Goal: Information Seeking & Learning: Learn about a topic

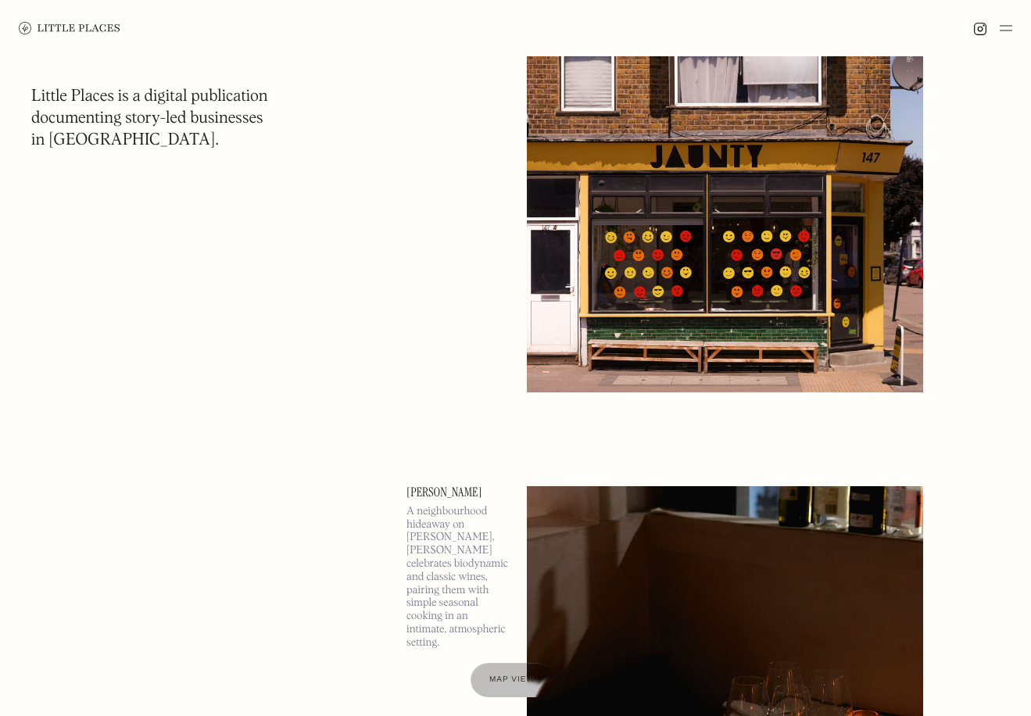
scroll to position [41, 0]
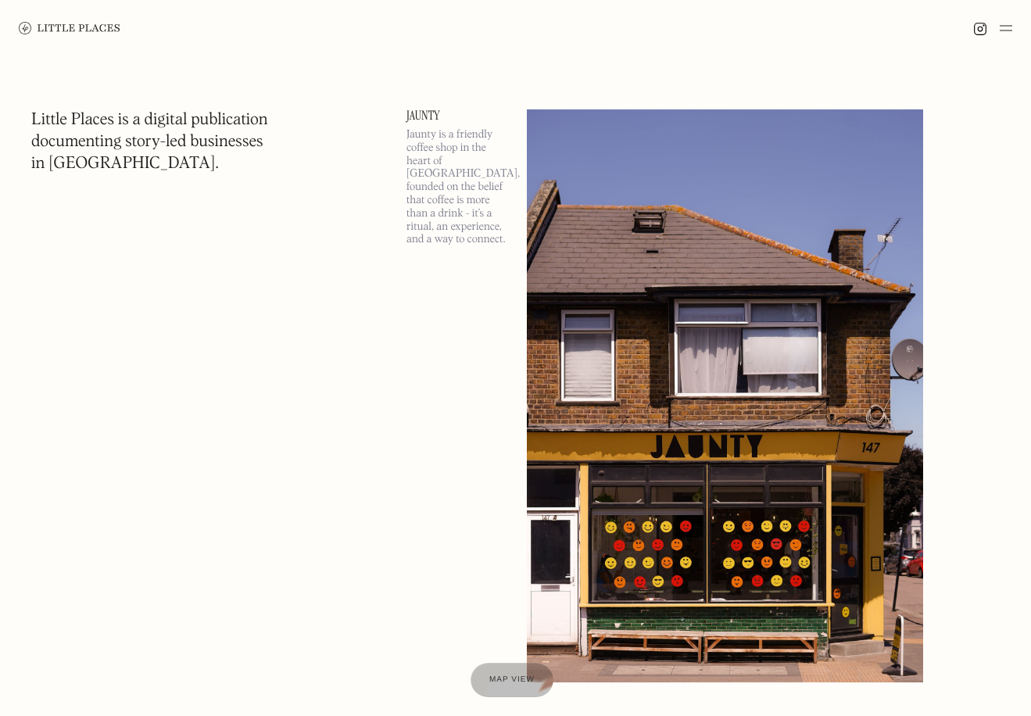
click at [635, 442] on img at bounding box center [725, 395] width 396 height 573
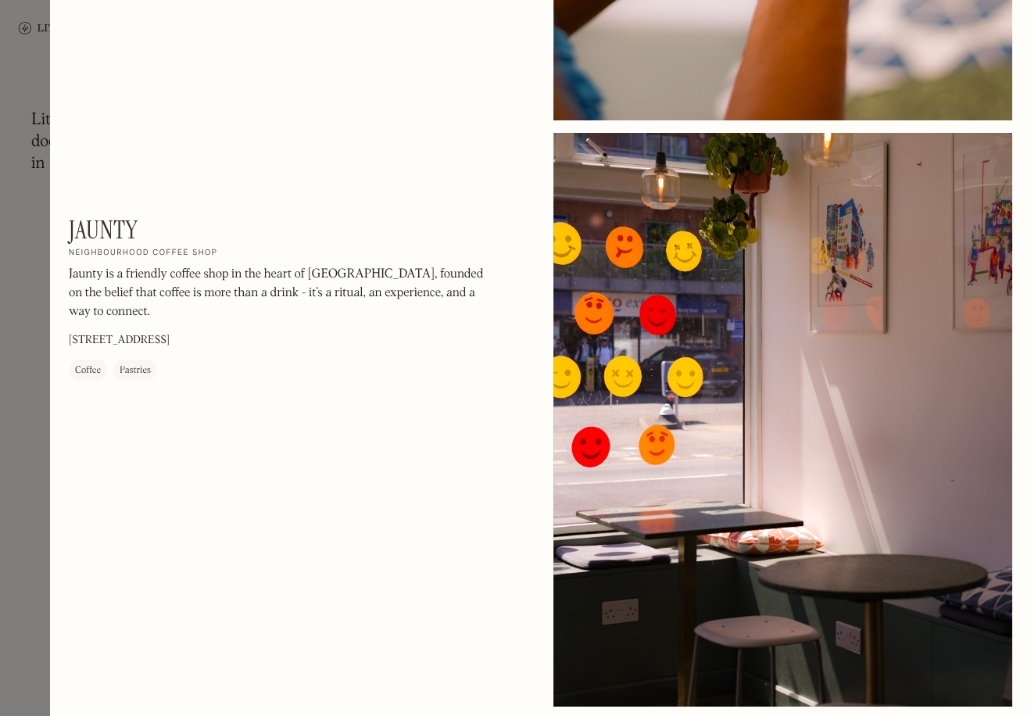
scroll to position [1474, 0]
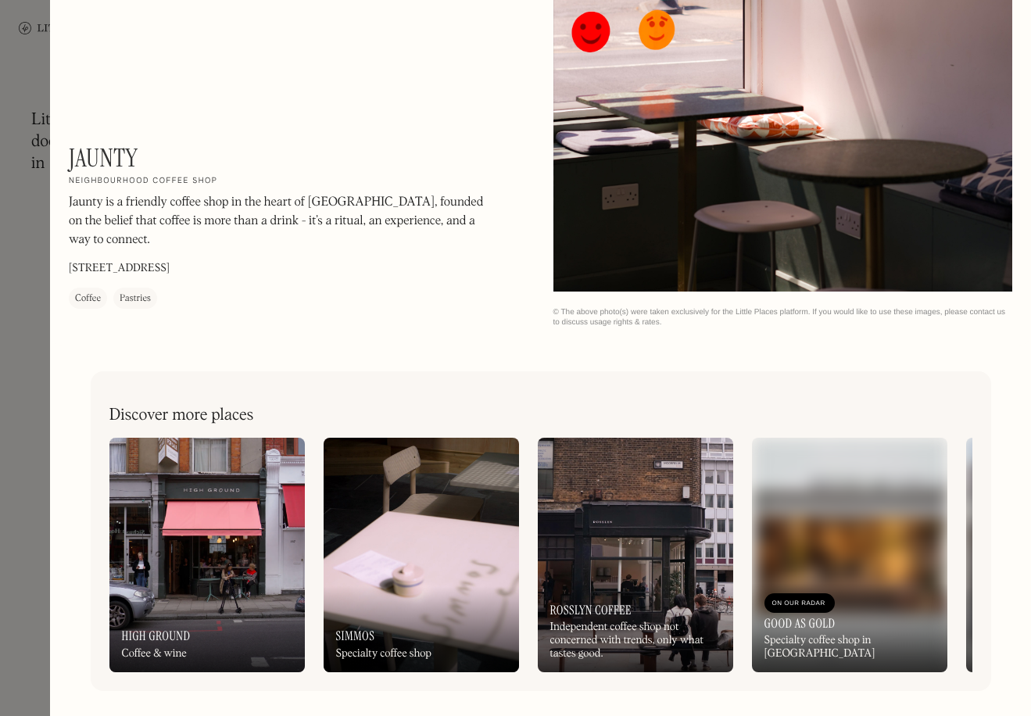
click at [26, 70] on div at bounding box center [515, 358] width 1031 height 716
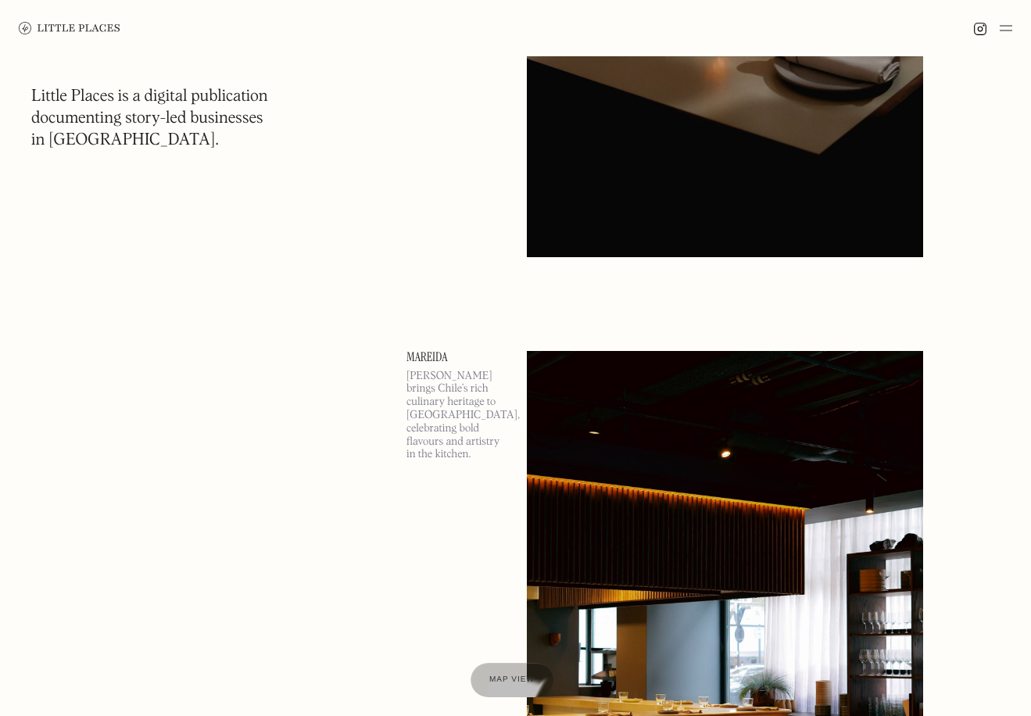
scroll to position [1715, 0]
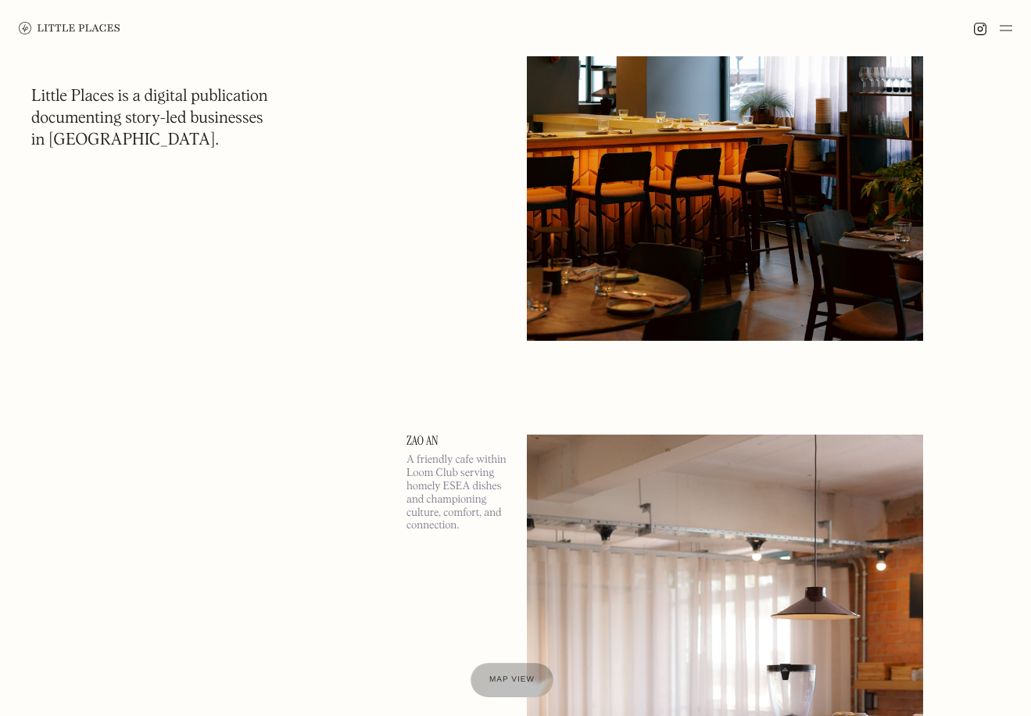
click at [1013, 26] on div at bounding box center [515, 28] width 1031 height 56
click at [1008, 31] on img at bounding box center [1006, 28] width 13 height 19
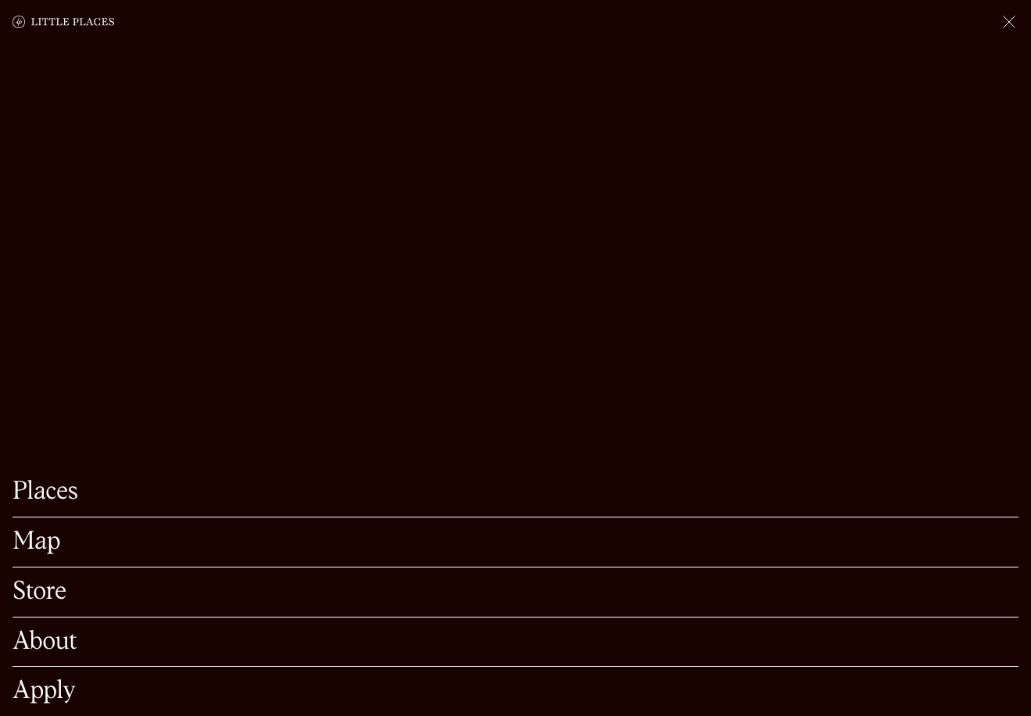
click at [57, 499] on link "Places" at bounding box center [516, 492] width 1006 height 24
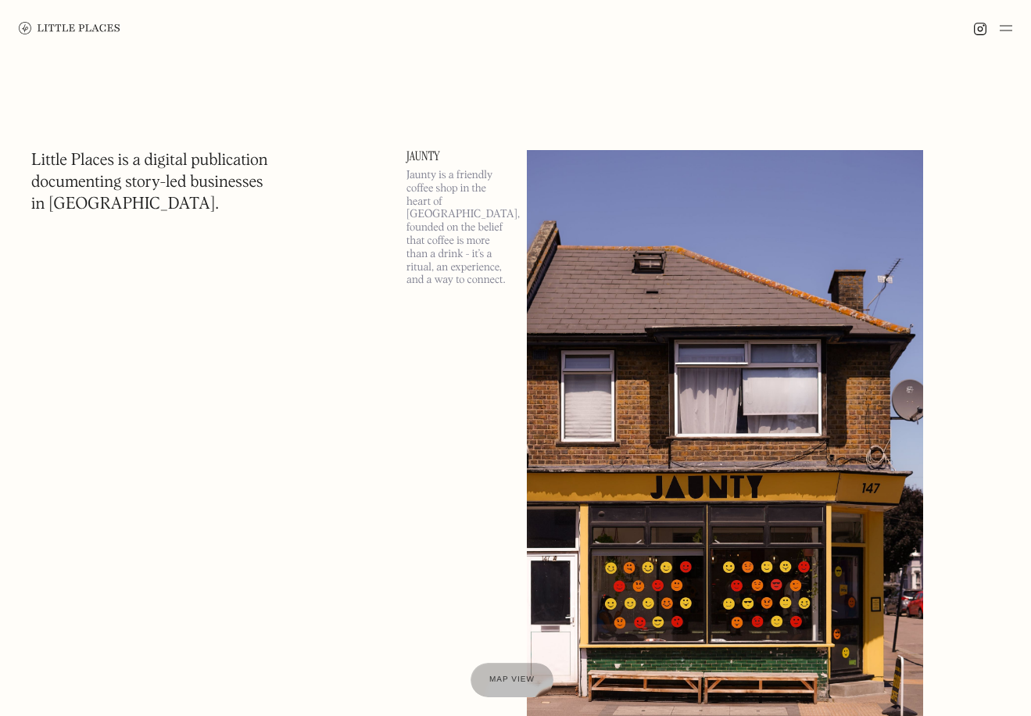
click at [1011, 20] on img at bounding box center [1006, 28] width 13 height 19
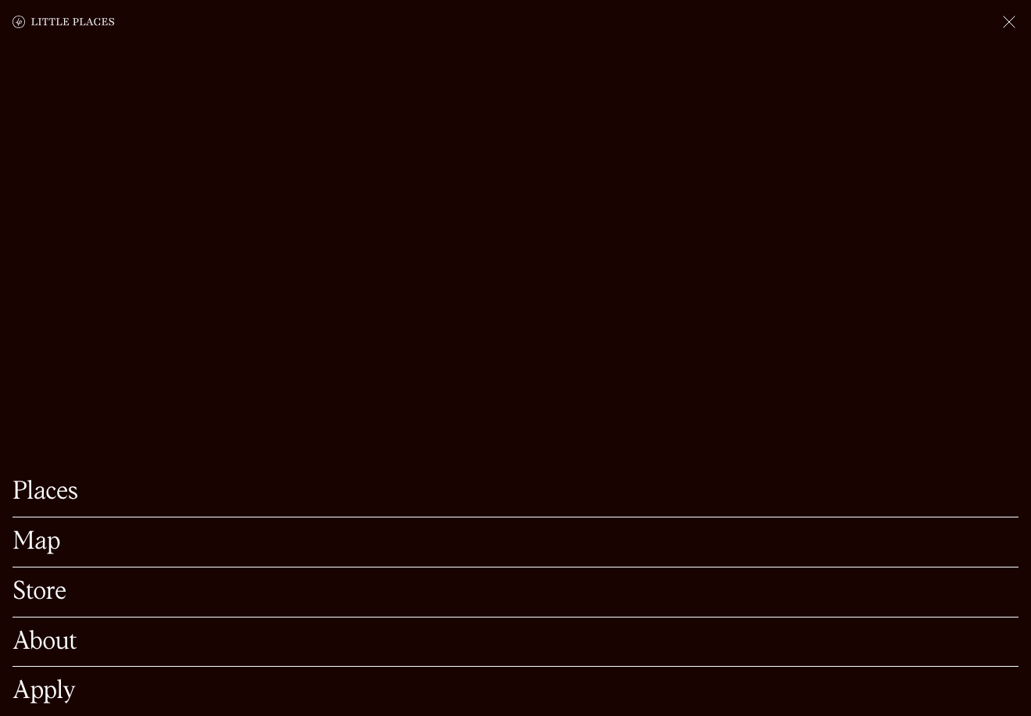
click at [46, 539] on link "Map" at bounding box center [516, 542] width 1006 height 24
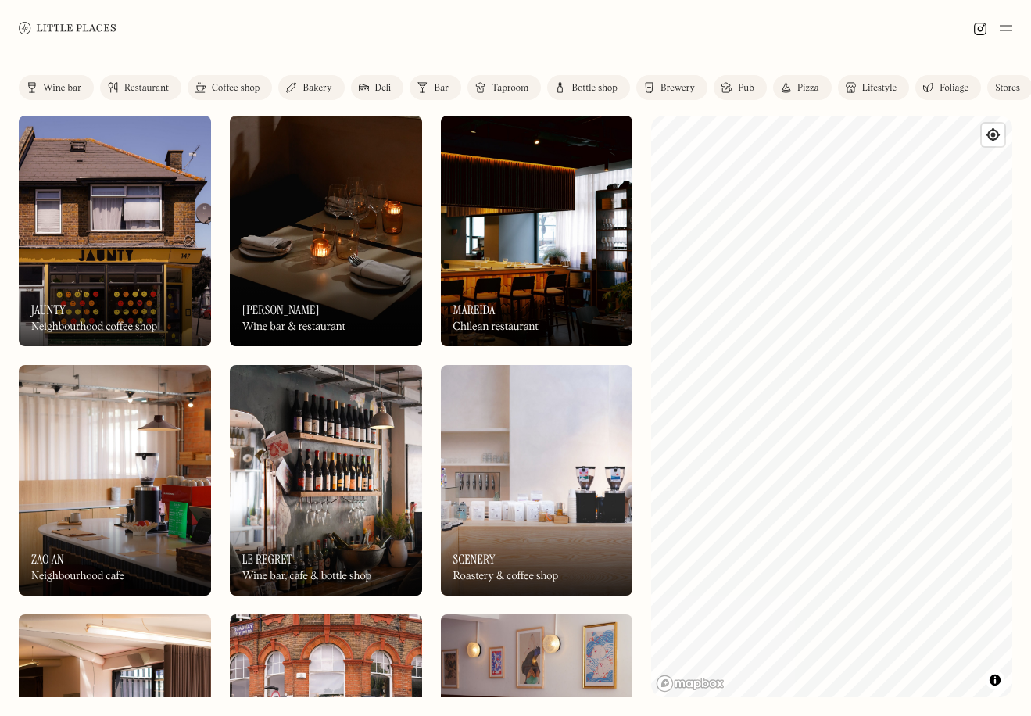
click at [436, 75] on link "Bar" at bounding box center [436, 87] width 52 height 25
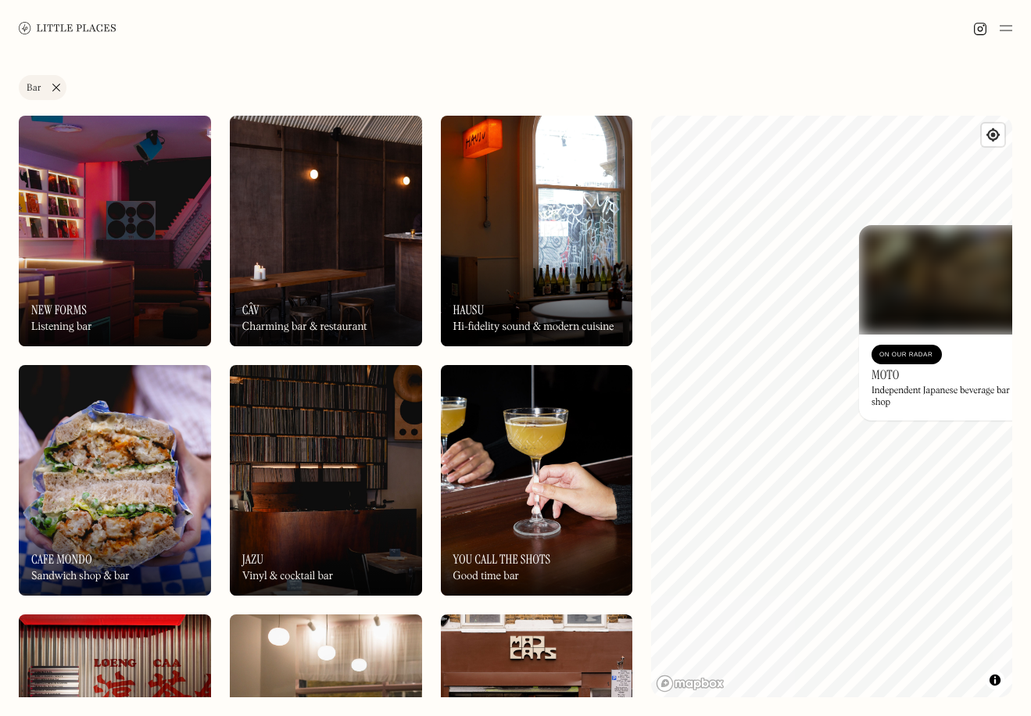
click at [385, 423] on img at bounding box center [326, 480] width 192 height 231
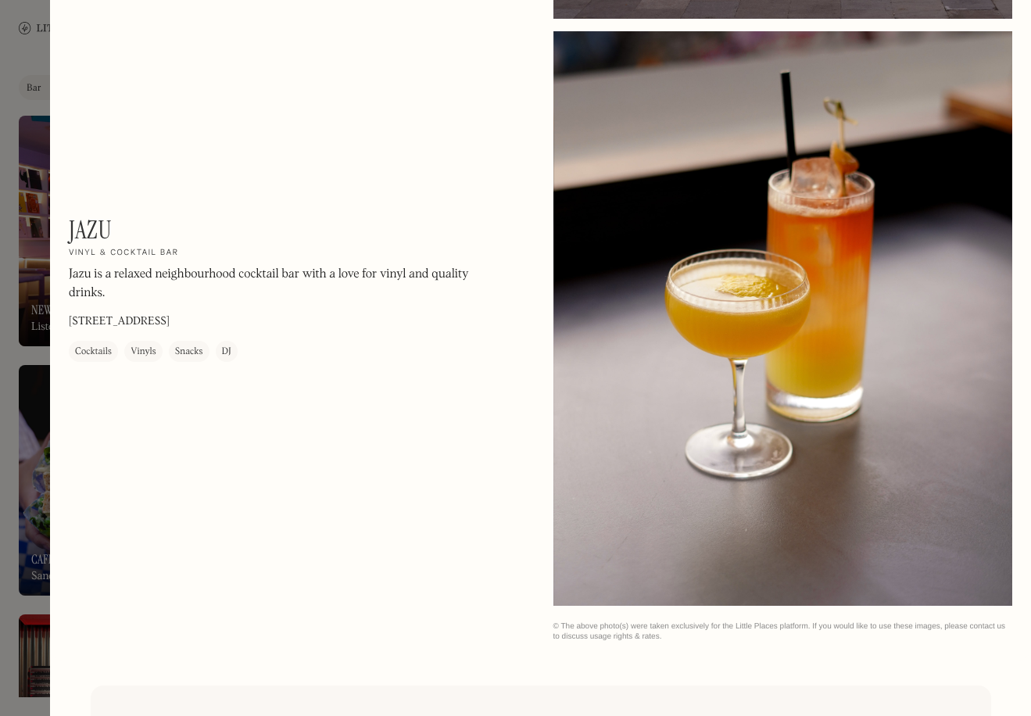
scroll to position [1730, 0]
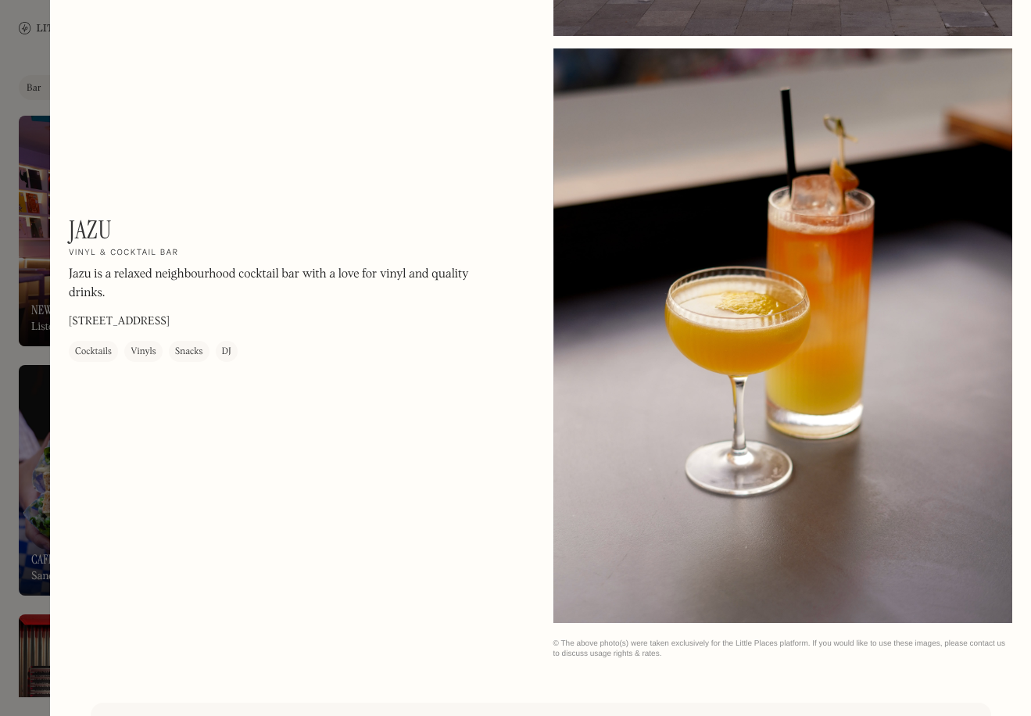
click at [47, 378] on div at bounding box center [515, 358] width 1031 height 716
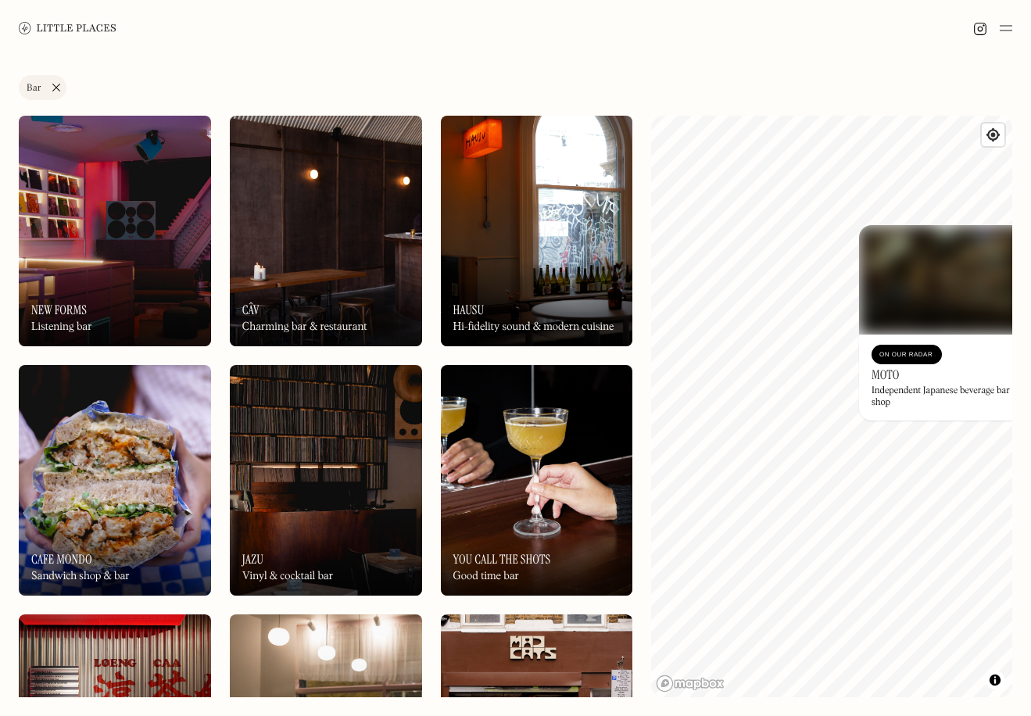
click at [33, 378] on img at bounding box center [115, 480] width 192 height 231
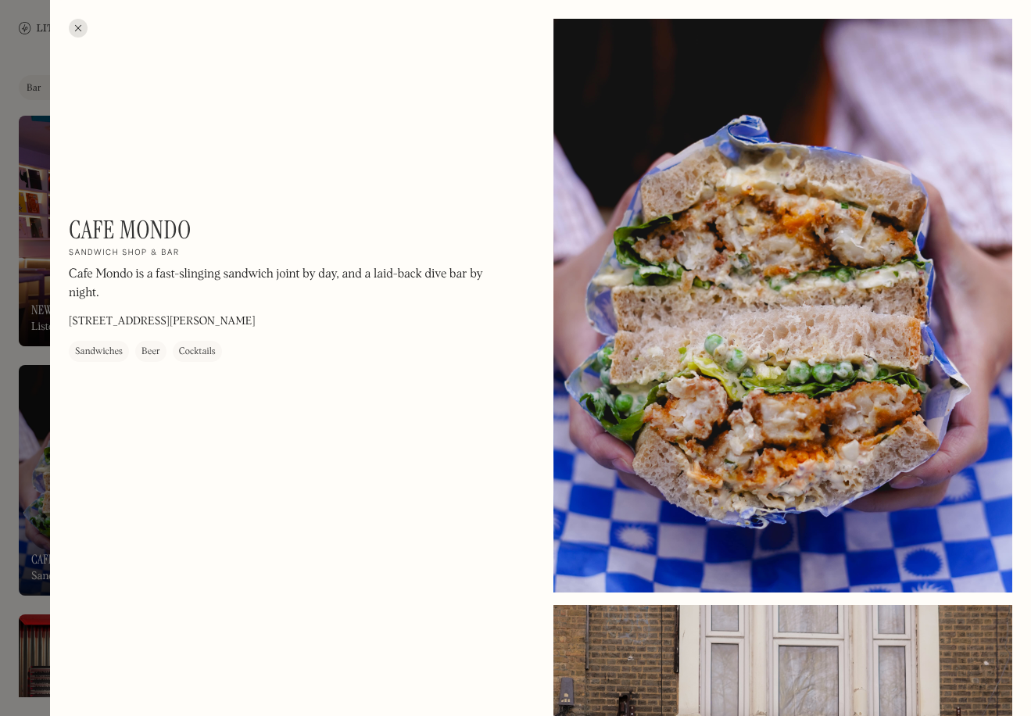
click at [80, 22] on div at bounding box center [78, 28] width 19 height 19
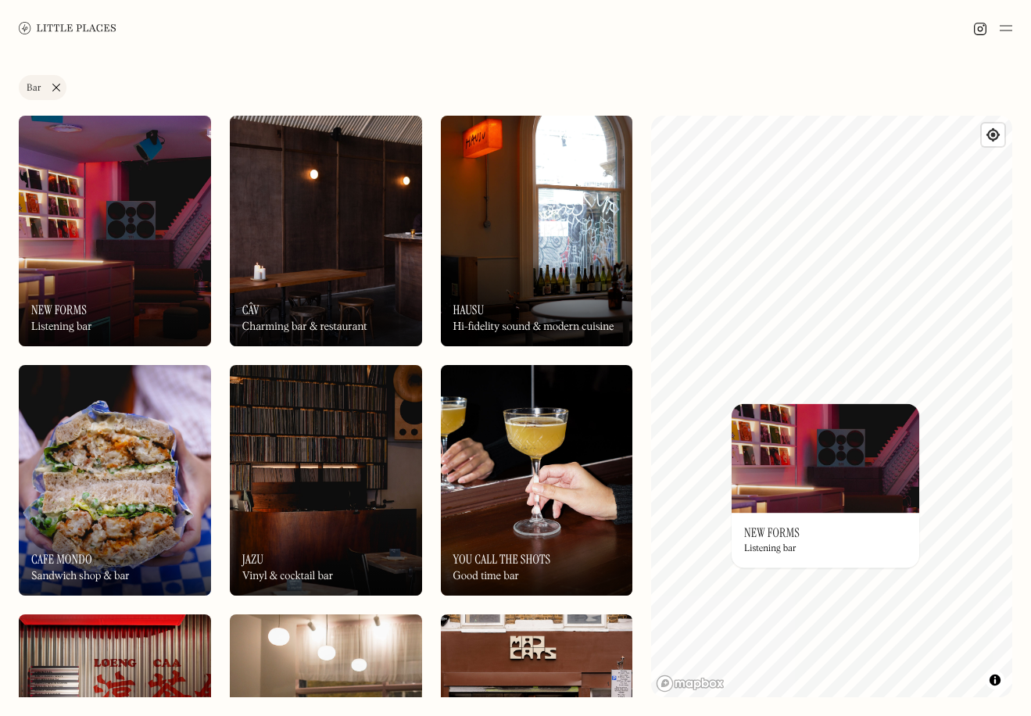
click at [852, 487] on img at bounding box center [826, 457] width 188 height 109
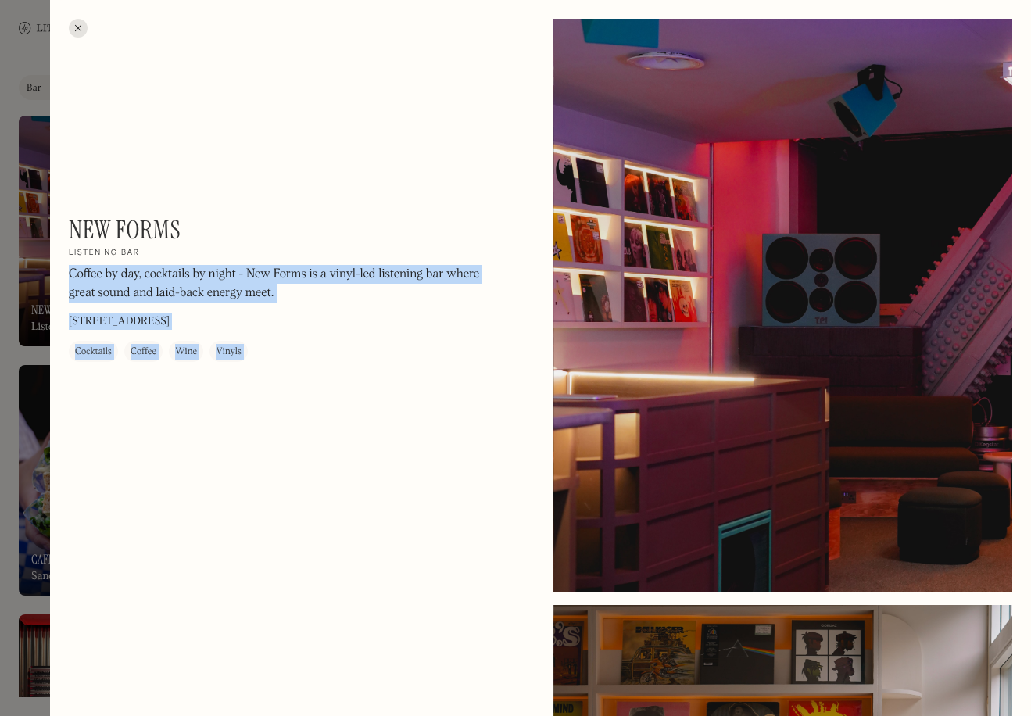
drag, startPoint x: 217, startPoint y: 232, endPoint x: 33, endPoint y: 229, distance: 184.5
click at [31, 230] on div "New Forms On Our Radar Listening bar Coffee by day, cocktails by night - New Fo…" at bounding box center [515, 358] width 1031 height 716
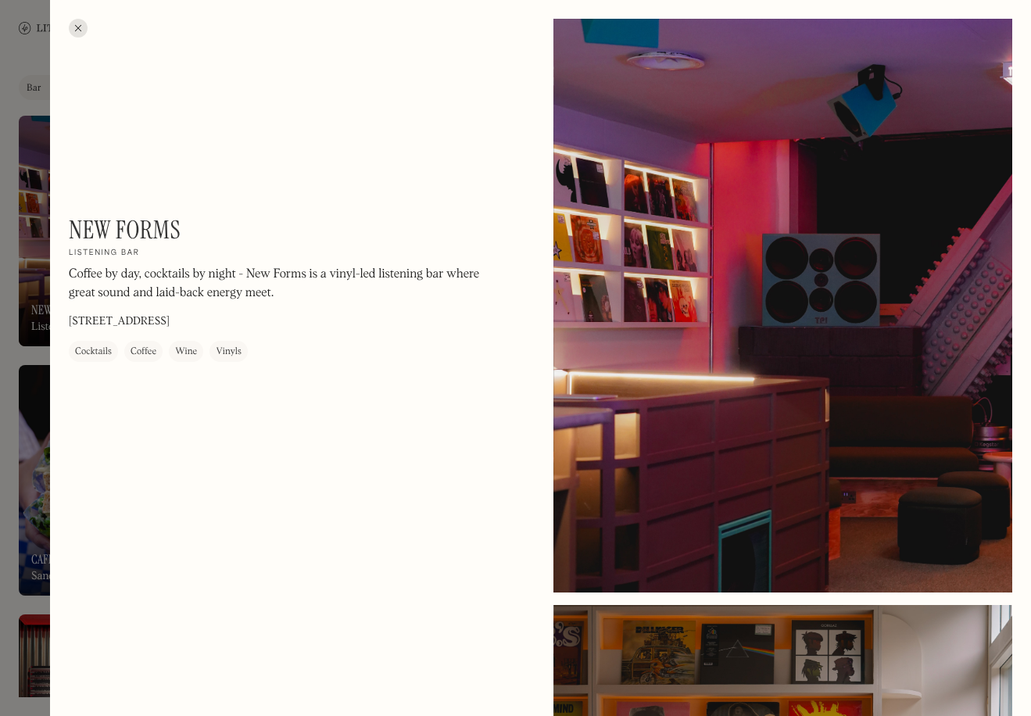
click at [190, 217] on div "New Forms On Our Radar Listening bar Coffee by day, cocktails by night - New Fo…" at bounding box center [280, 288] width 422 height 147
drag, startPoint x: 186, startPoint y: 232, endPoint x: 75, endPoint y: 232, distance: 111.0
click at [75, 232] on div "New Forms On Our Radar Listening bar Coffee by day, cocktails by night - New Fo…" at bounding box center [280, 288] width 422 height 147
copy h1 "New Forms"
click at [39, 192] on div at bounding box center [515, 358] width 1031 height 716
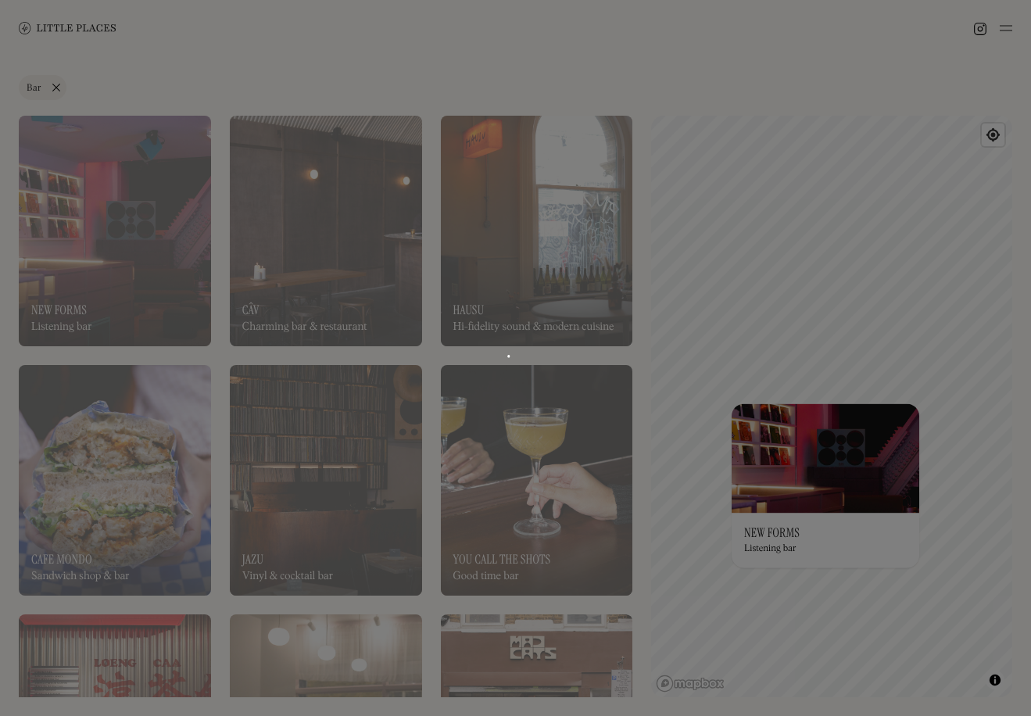
click at [80, 27] on body "Places Map Store About Apply 🍪 Accept cookies Settings Close Cookie Popup Close…" at bounding box center [515, 358] width 1031 height 716
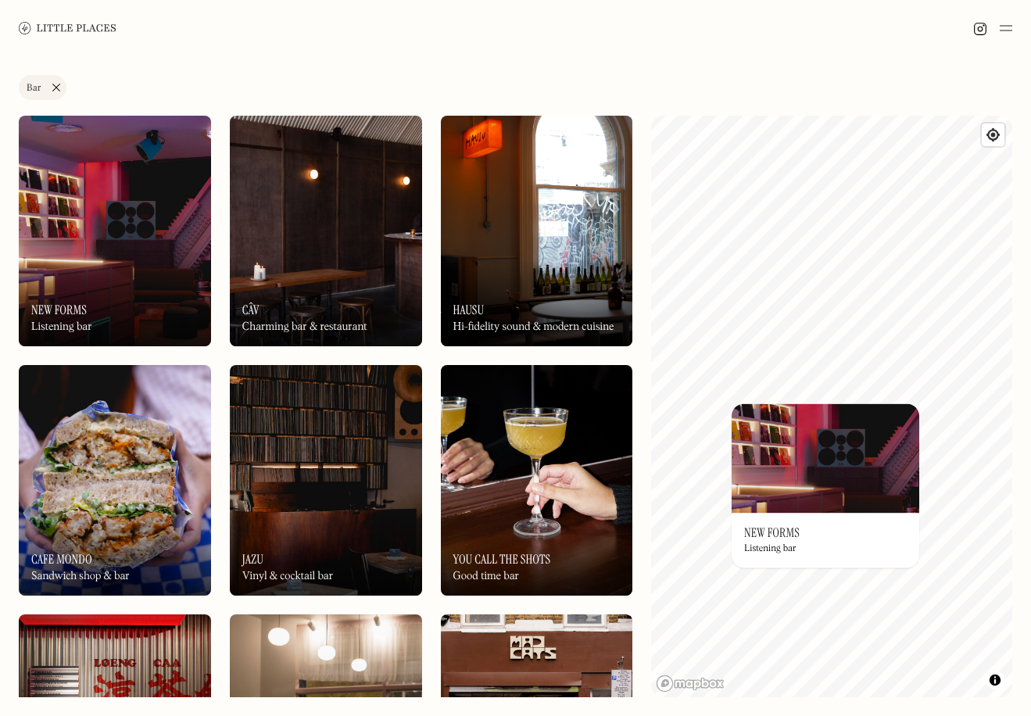
click at [850, 564] on div "On Our Radar New Forms Listening bar" at bounding box center [826, 540] width 188 height 55
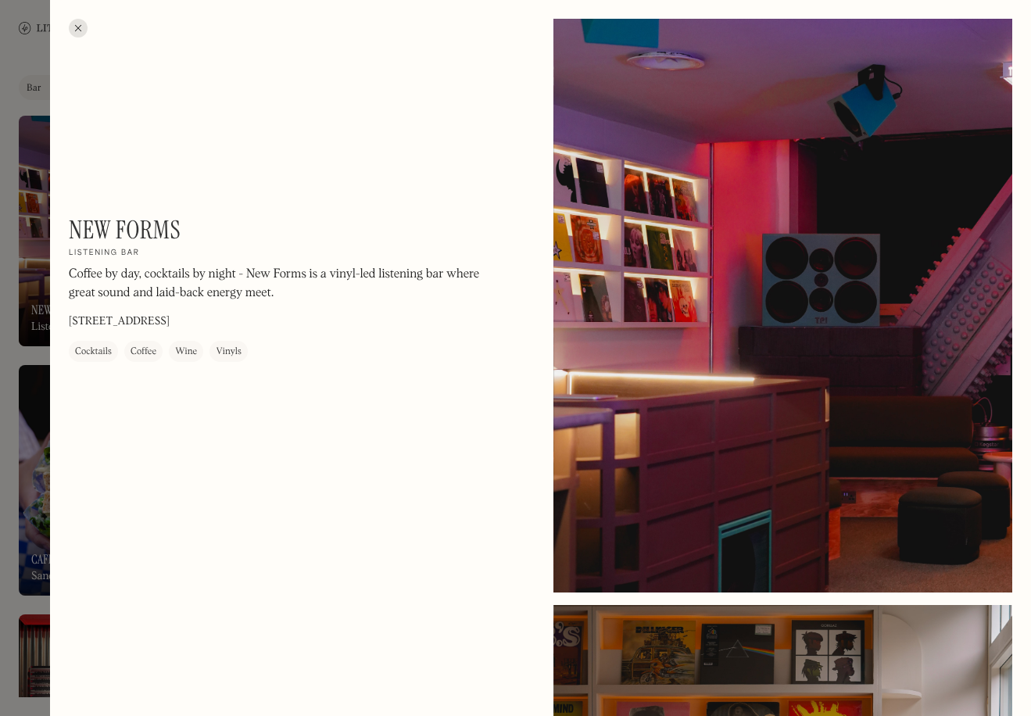
click at [81, 23] on div at bounding box center [78, 28] width 19 height 19
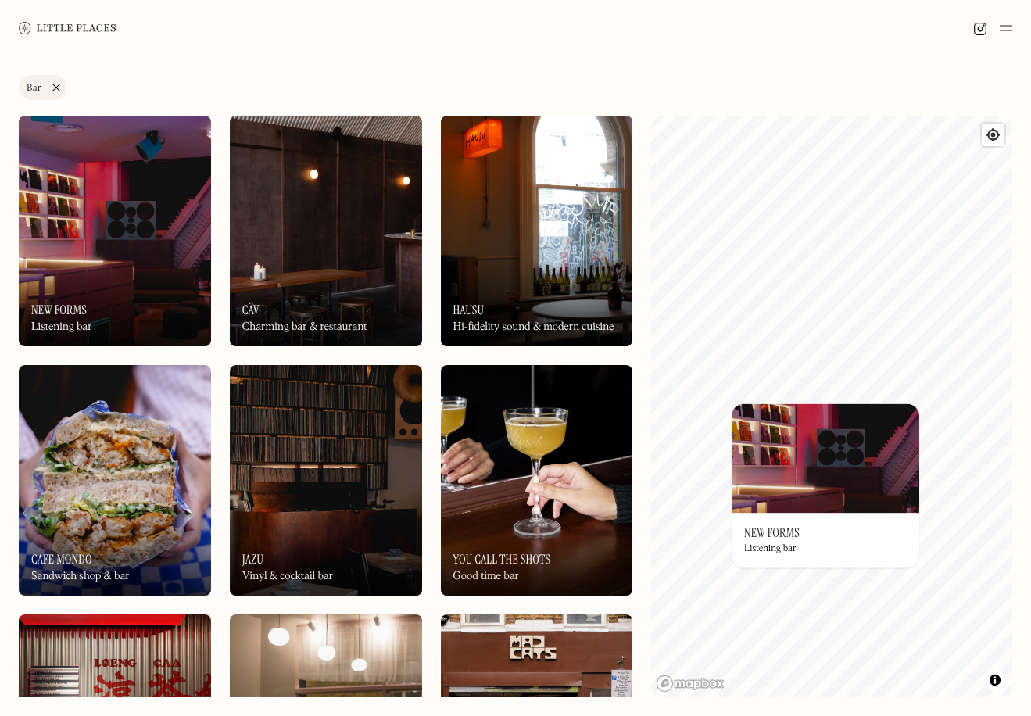
click at [81, 26] on img at bounding box center [68, 28] width 98 height 12
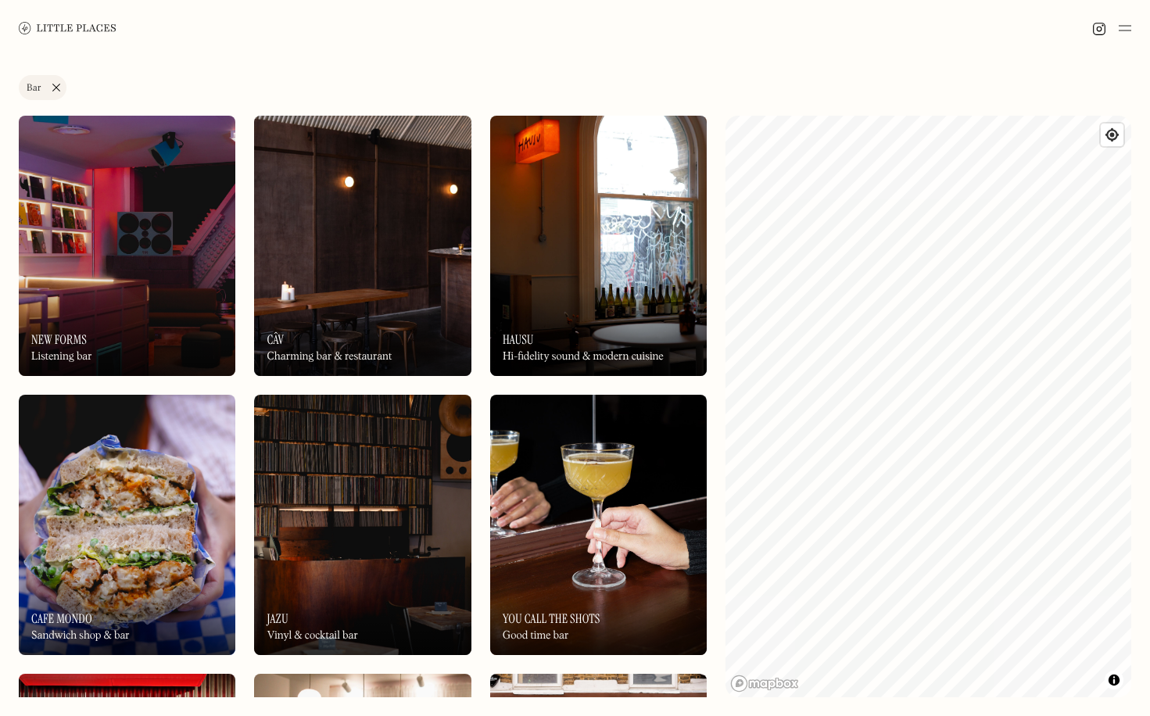
click at [668, 446] on div "Label Bar Wine bar Restaurant Coffee shop Bakery Deli Bar Taproom Bottle shop B…" at bounding box center [575, 386] width 1150 height 660
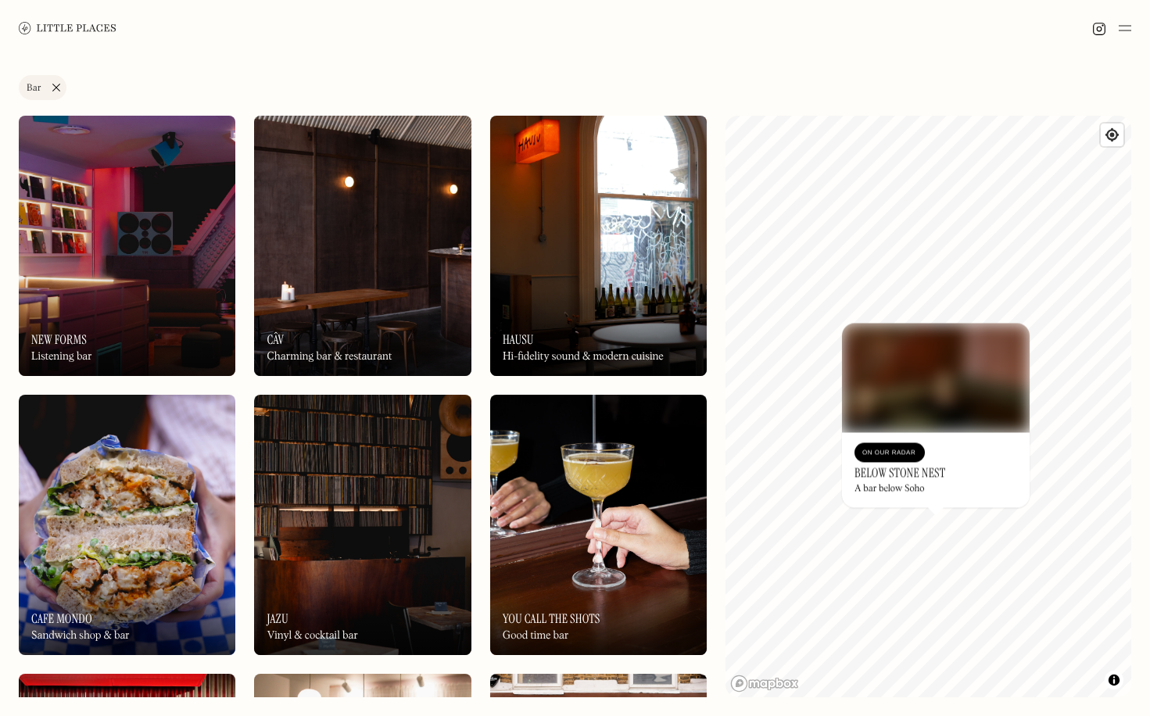
click at [983, 505] on div "© Mapbox © OpenStreetMap Improve this map On Our Radar Below Stone Nest A bar b…" at bounding box center [928, 407] width 406 height 582
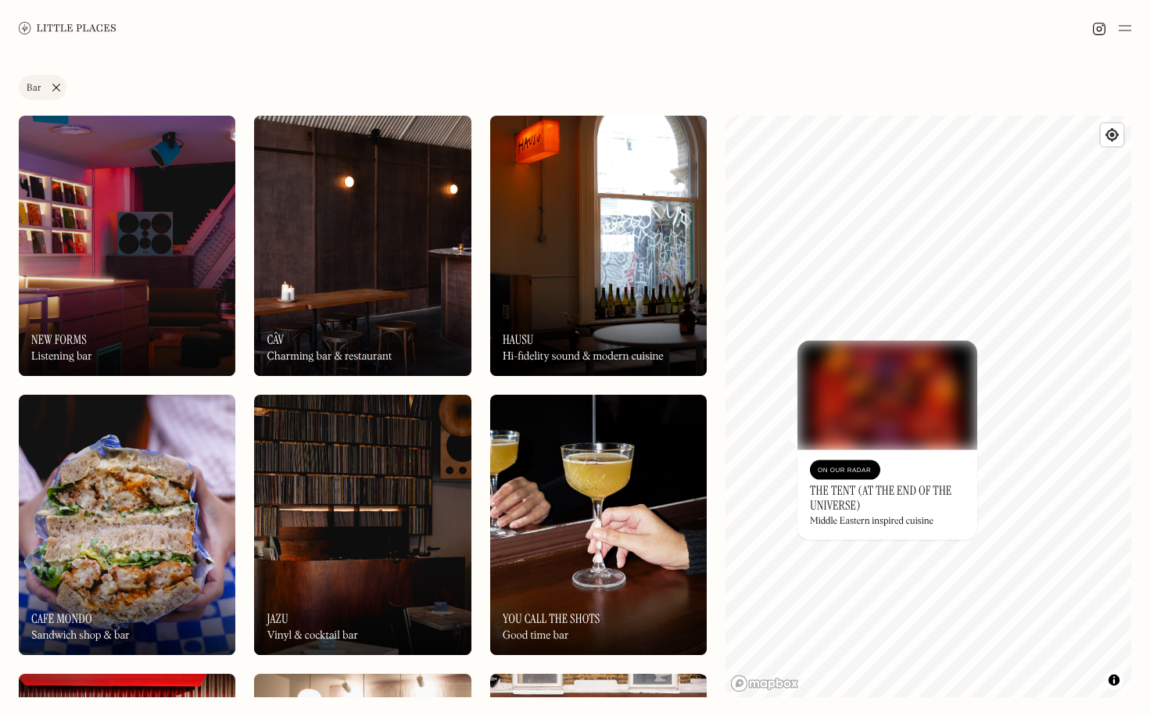
click at [818, 365] on img at bounding box center [887, 395] width 180 height 109
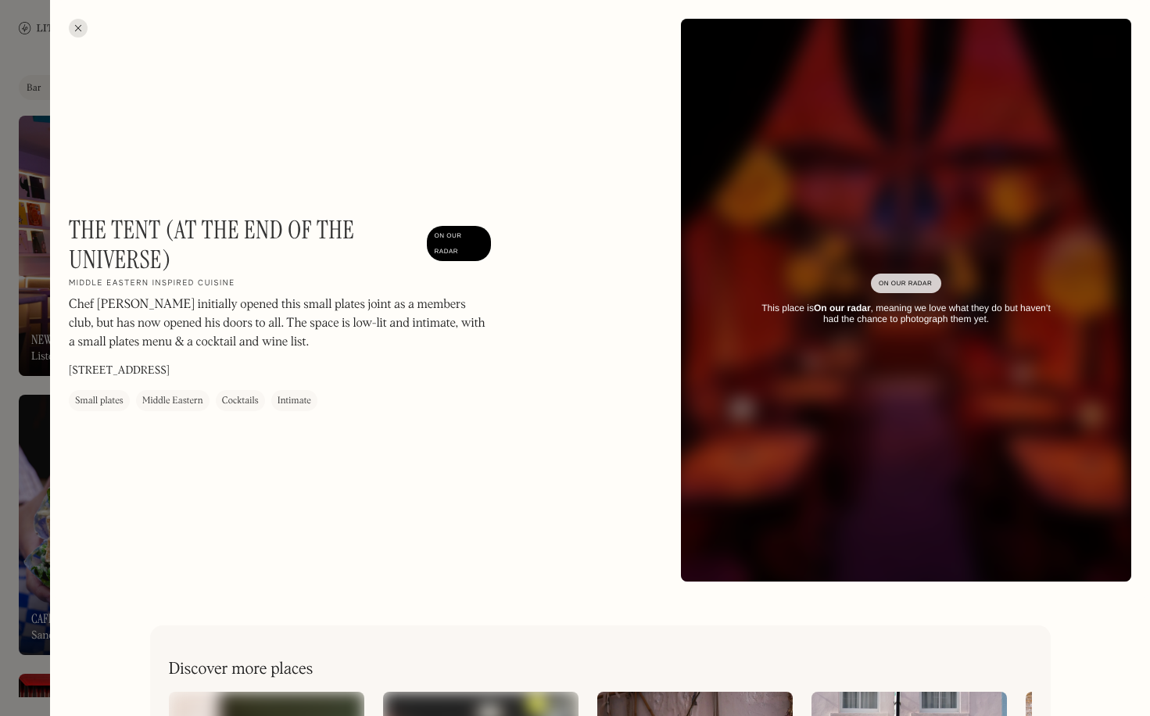
click at [73, 27] on div at bounding box center [78, 28] width 19 height 19
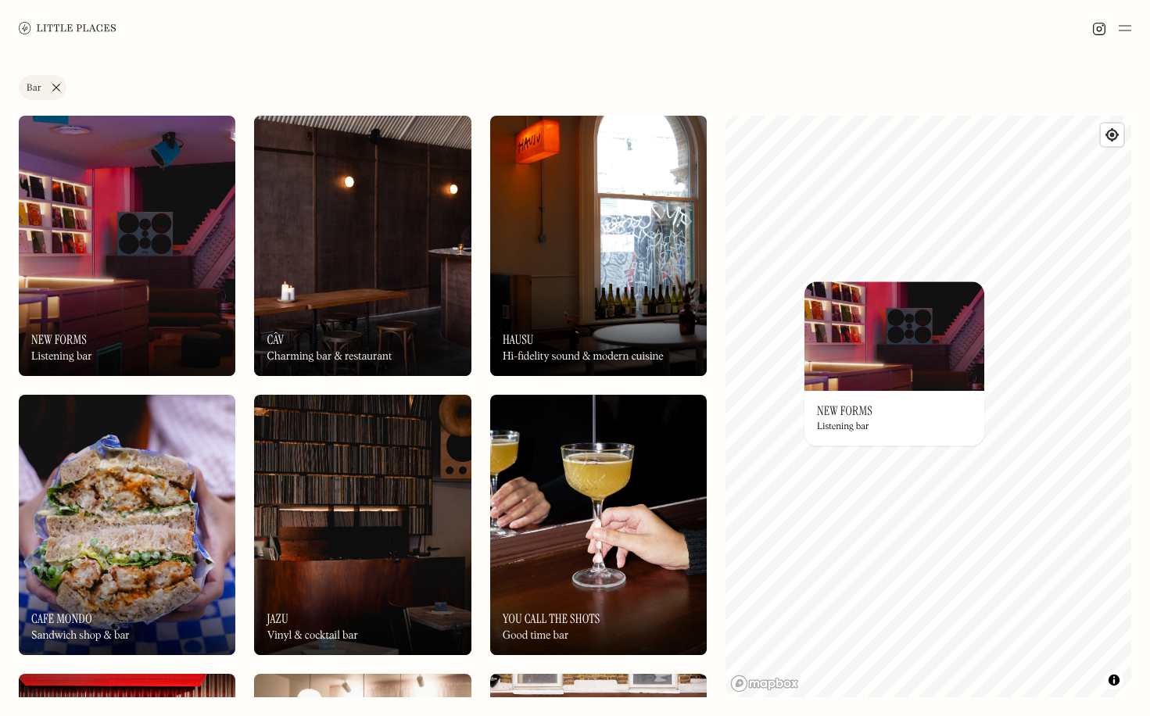
click at [57, 85] on link "Bar" at bounding box center [43, 87] width 48 height 25
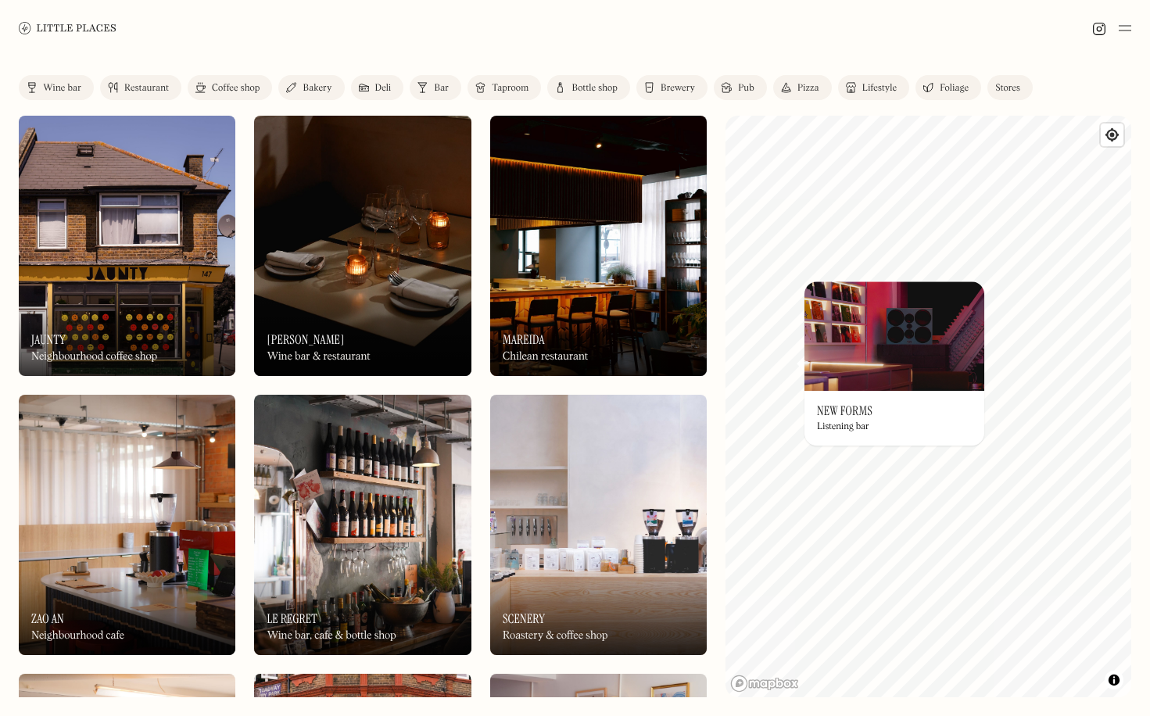
click at [22, 91] on link "Wine bar" at bounding box center [56, 87] width 75 height 25
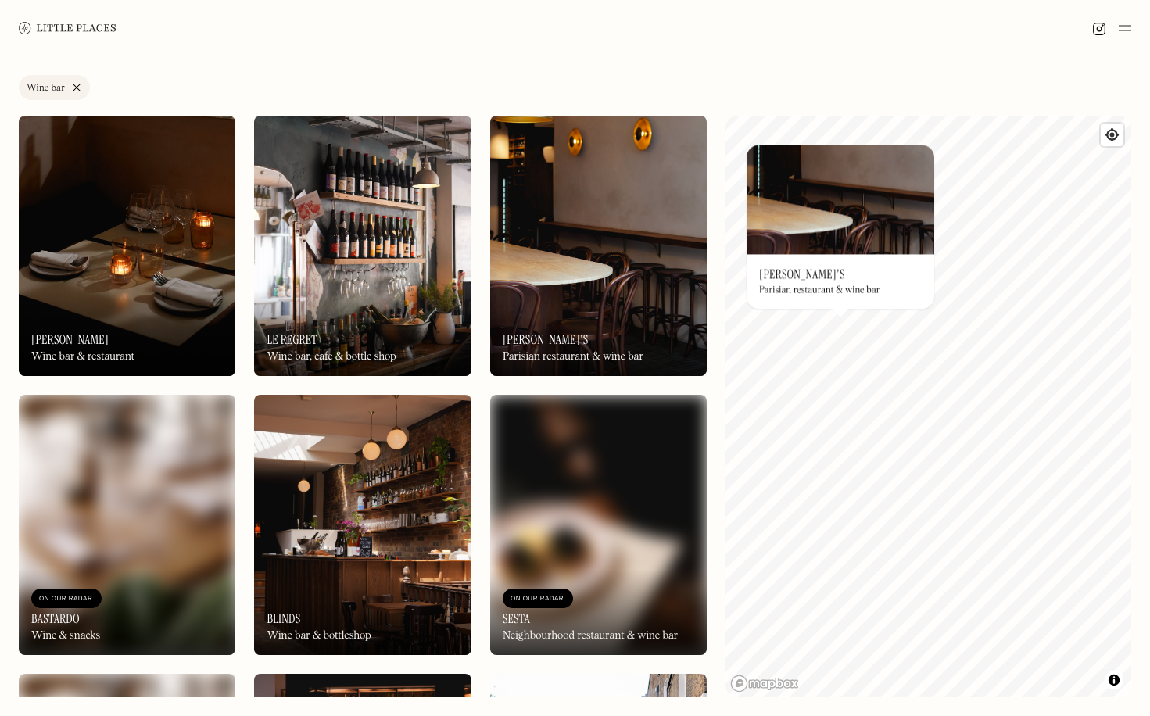
click at [857, 223] on img at bounding box center [840, 199] width 188 height 109
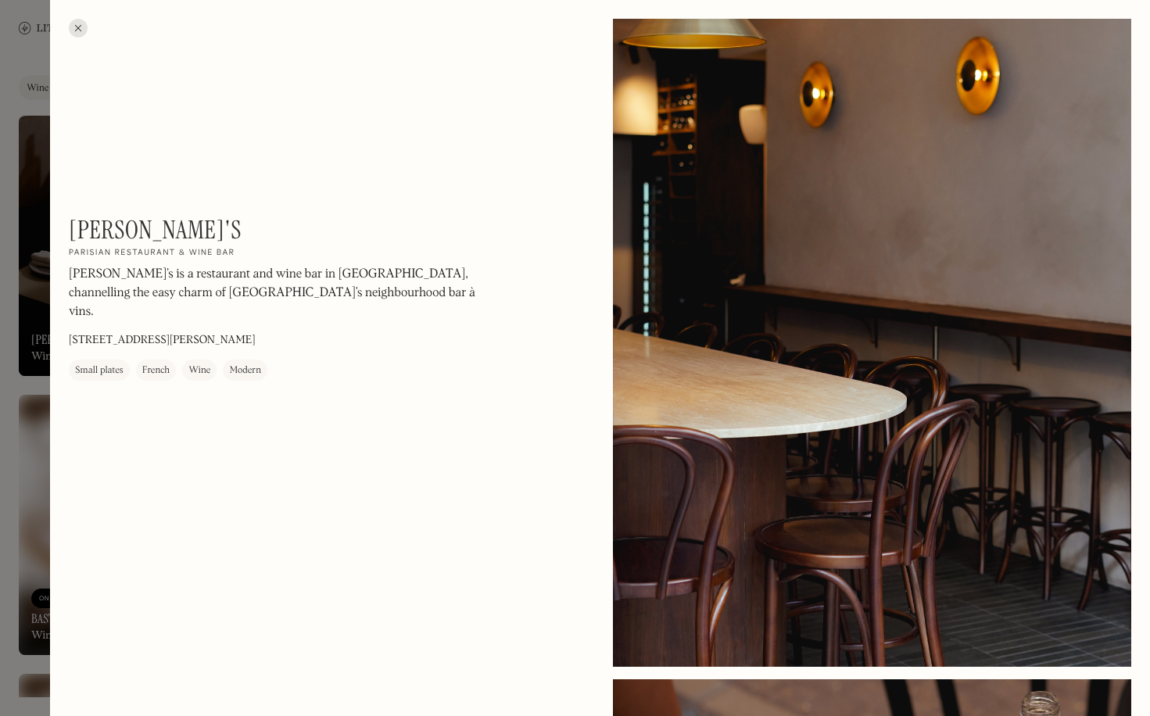
click at [79, 29] on div at bounding box center [78, 28] width 19 height 19
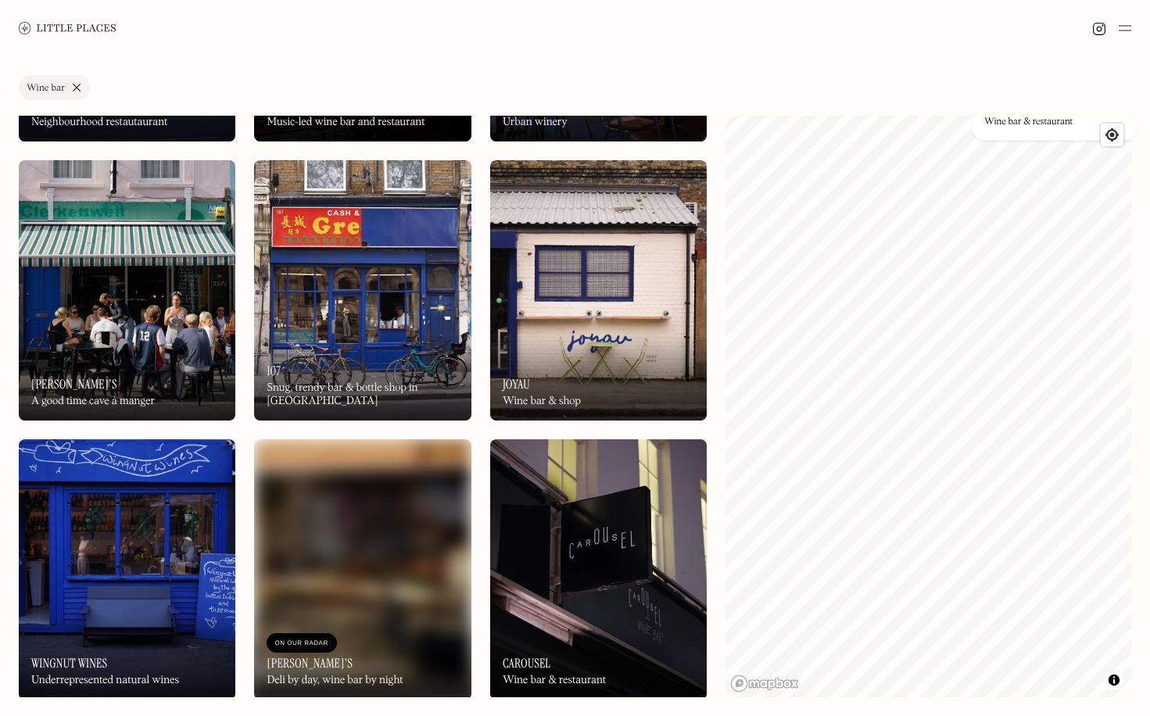
scroll to position [1671, 0]
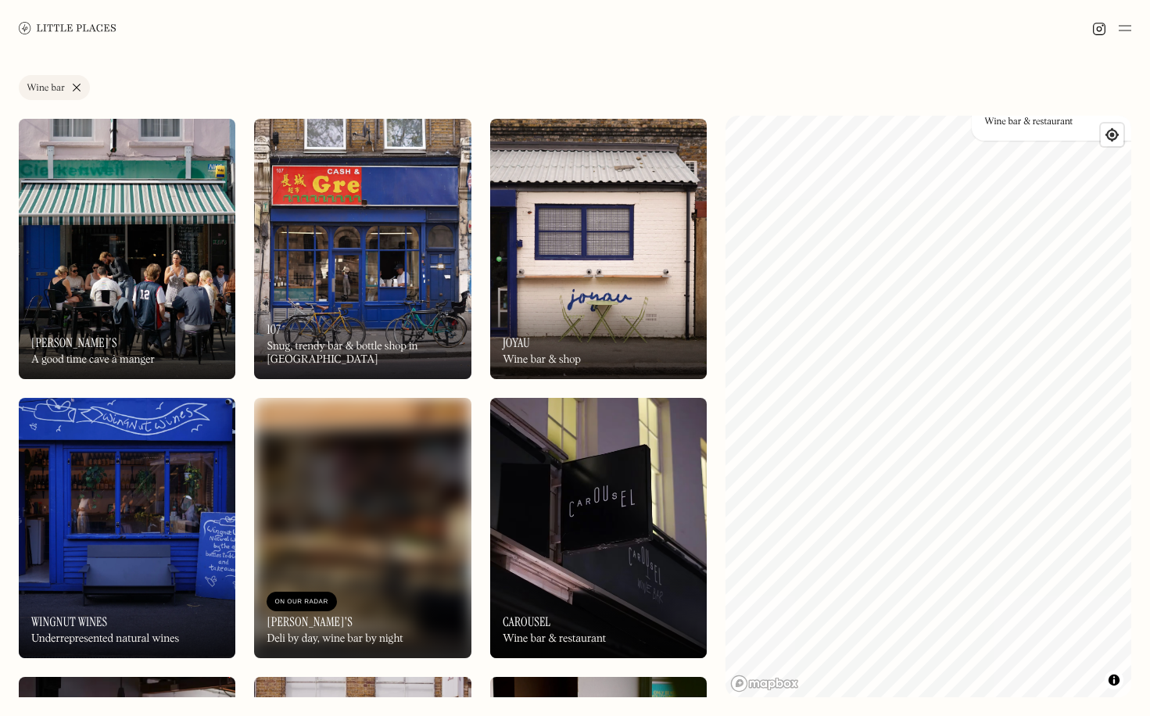
click at [425, 330] on div "On Our Radar 107 Snug, trendy bar & bottle shop in [GEOGRAPHIC_DATA]" at bounding box center [362, 336] width 217 height 86
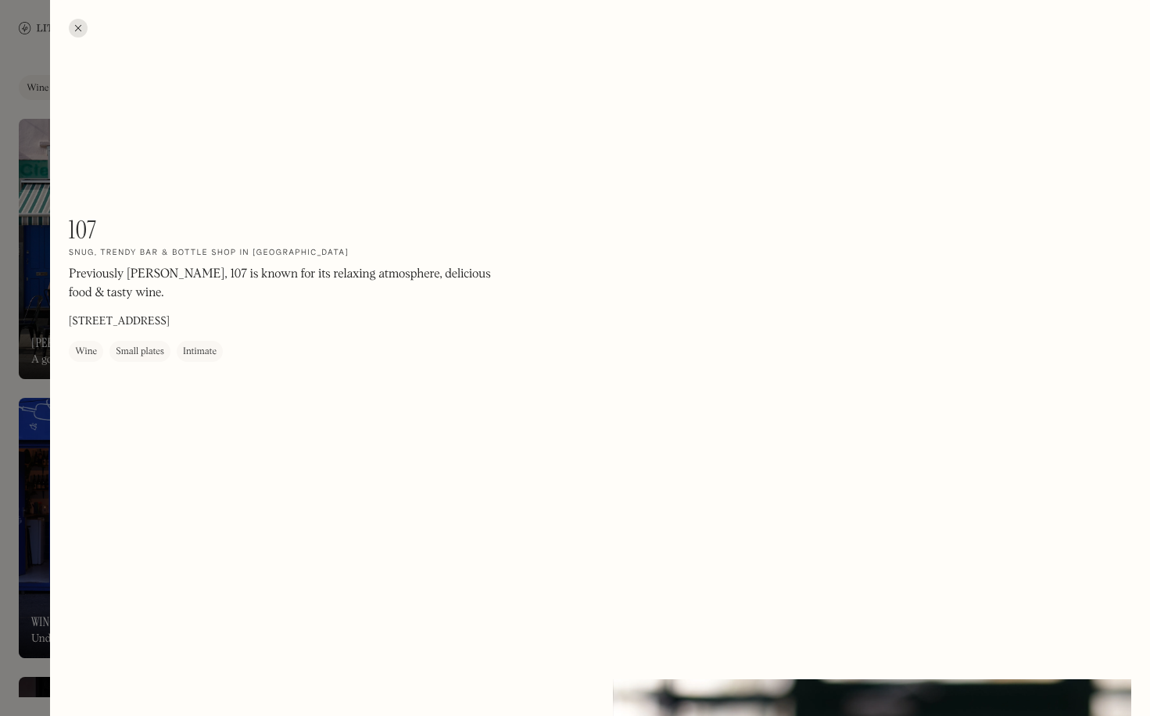
scroll to position [2, 0]
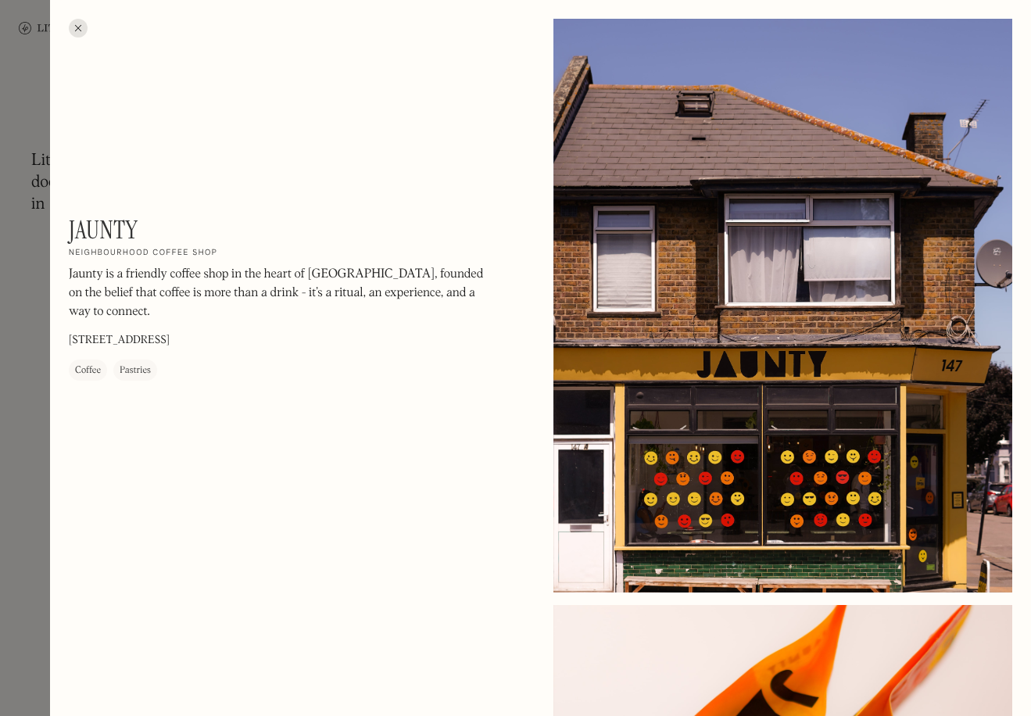
click at [80, 27] on div at bounding box center [78, 28] width 19 height 19
